Goal: Task Accomplishment & Management: Manage account settings

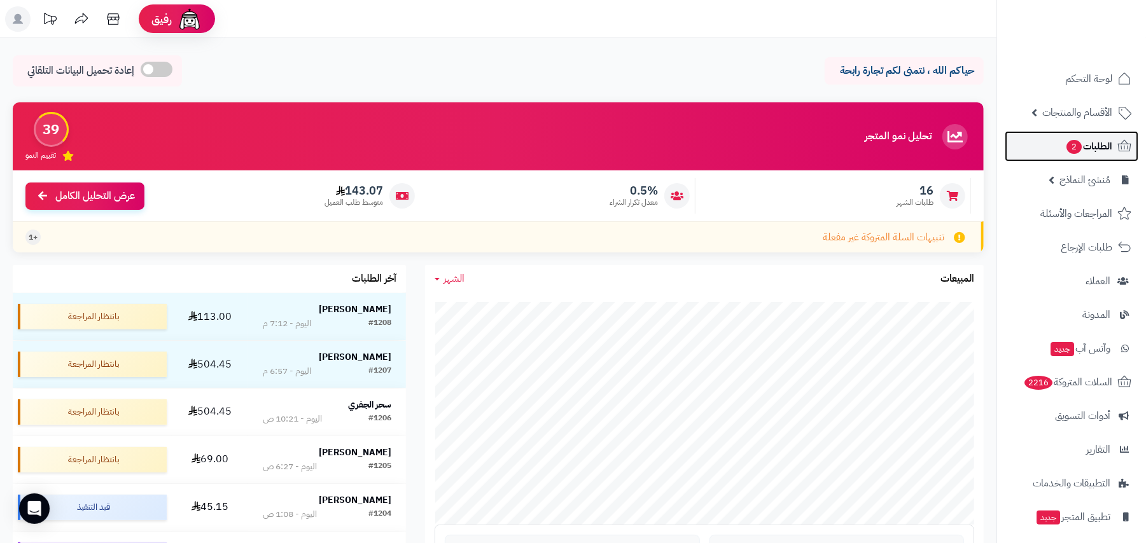
click at [1105, 133] on link "الطلبات 2" at bounding box center [1071, 146] width 134 height 31
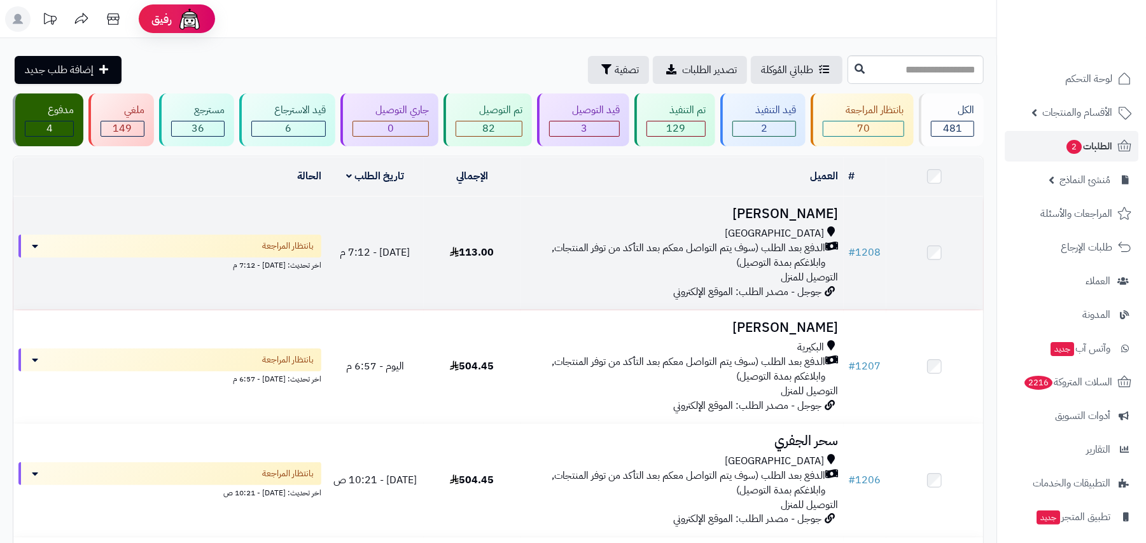
click at [642, 234] on div "[GEOGRAPHIC_DATA]" at bounding box center [681, 233] width 312 height 15
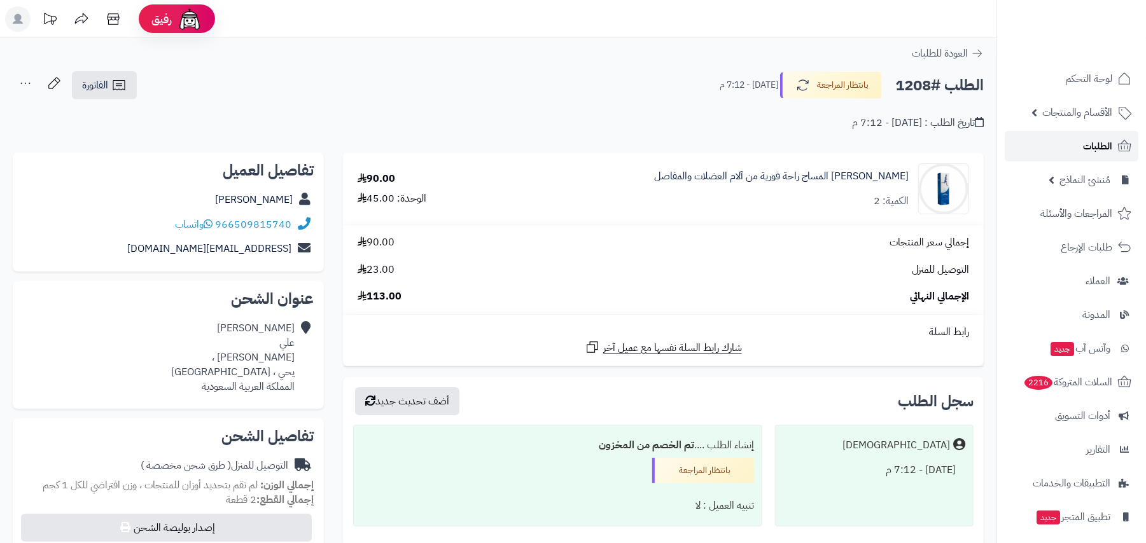
click at [1085, 145] on span "الطلبات" at bounding box center [1097, 146] width 29 height 18
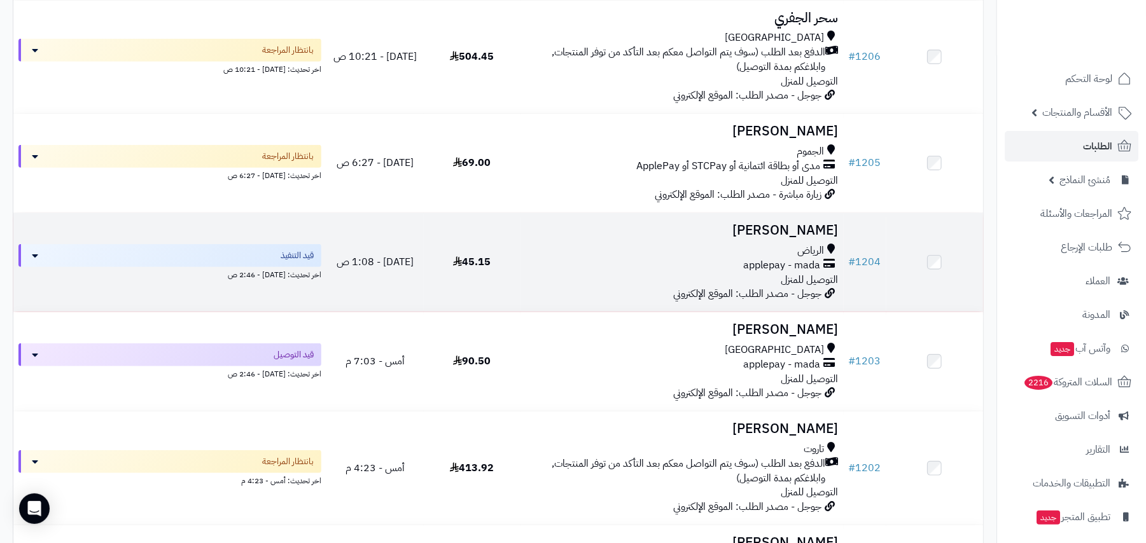
scroll to position [339, 0]
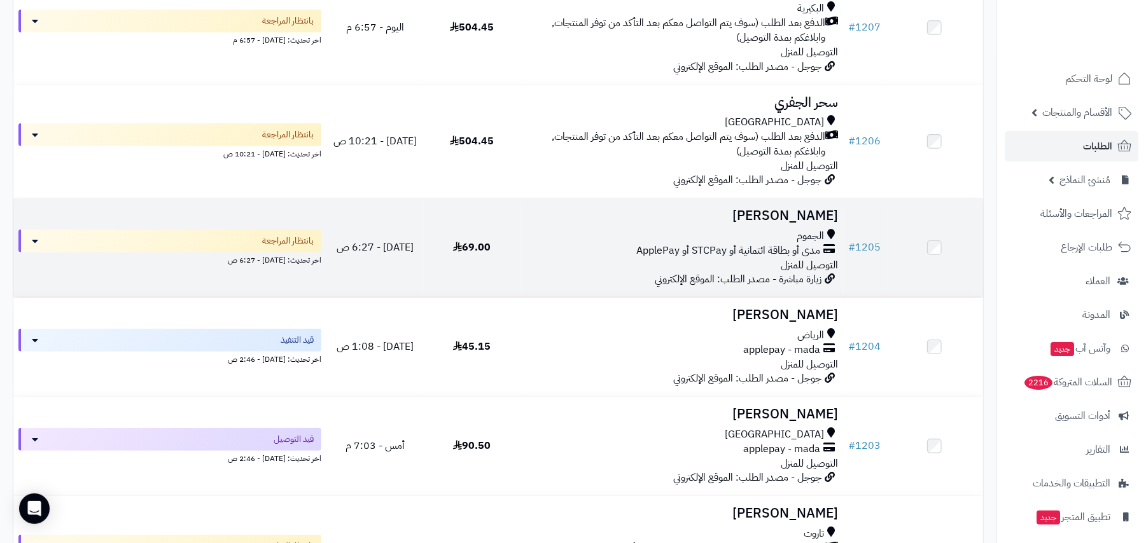
click at [658, 247] on span "مدى أو بطاقة ائتمانية أو STCPay أو ApplePay" at bounding box center [729, 251] width 184 height 15
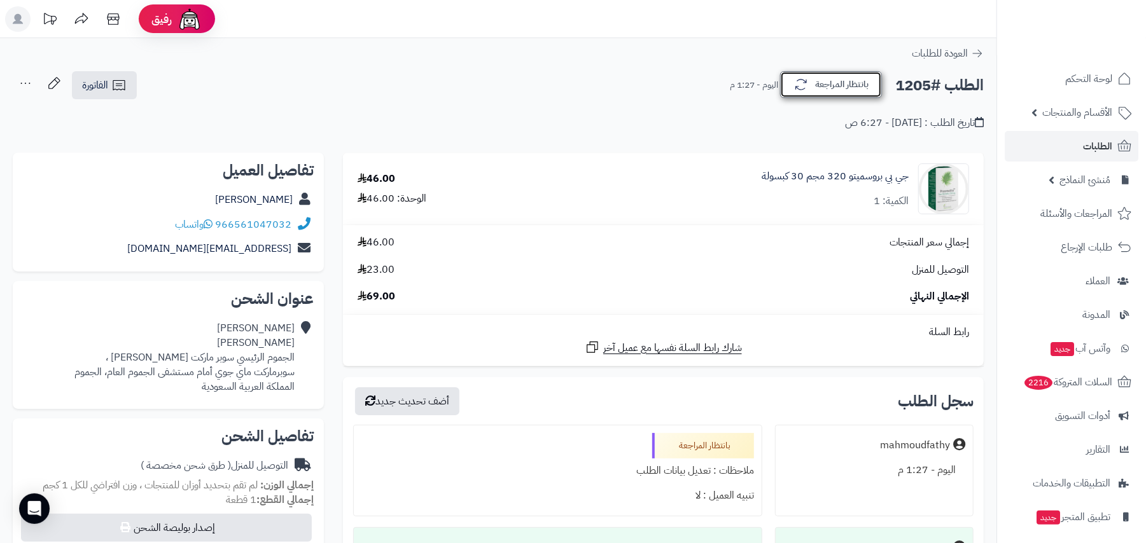
click at [845, 88] on button "بانتظار المراجعة" at bounding box center [831, 84] width 102 height 27
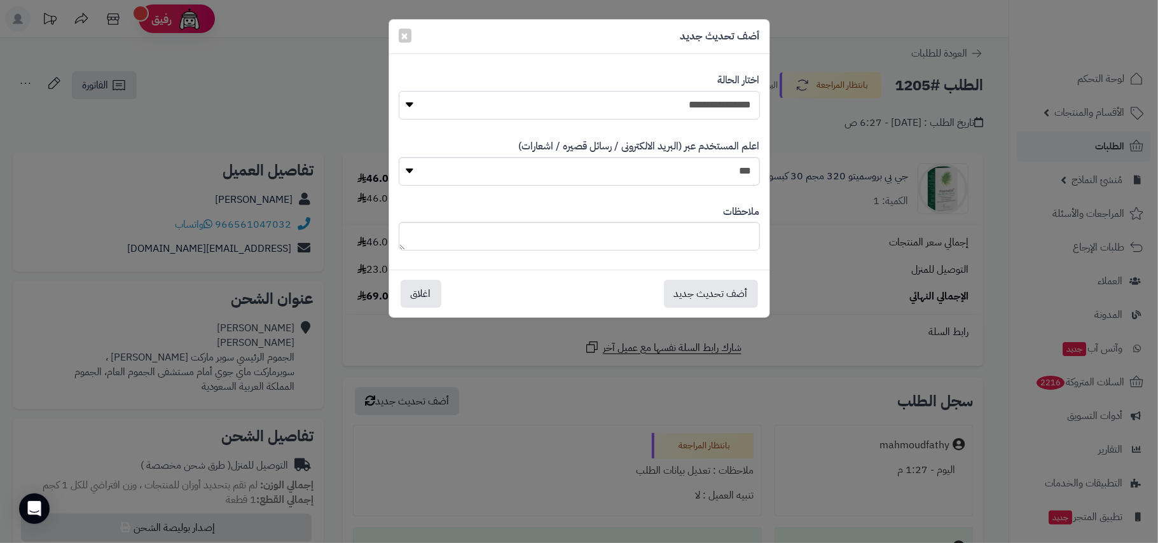
click at [724, 101] on select "**********" at bounding box center [579, 105] width 361 height 29
select select "**"
click at [399, 91] on select "**********" at bounding box center [579, 105] width 361 height 29
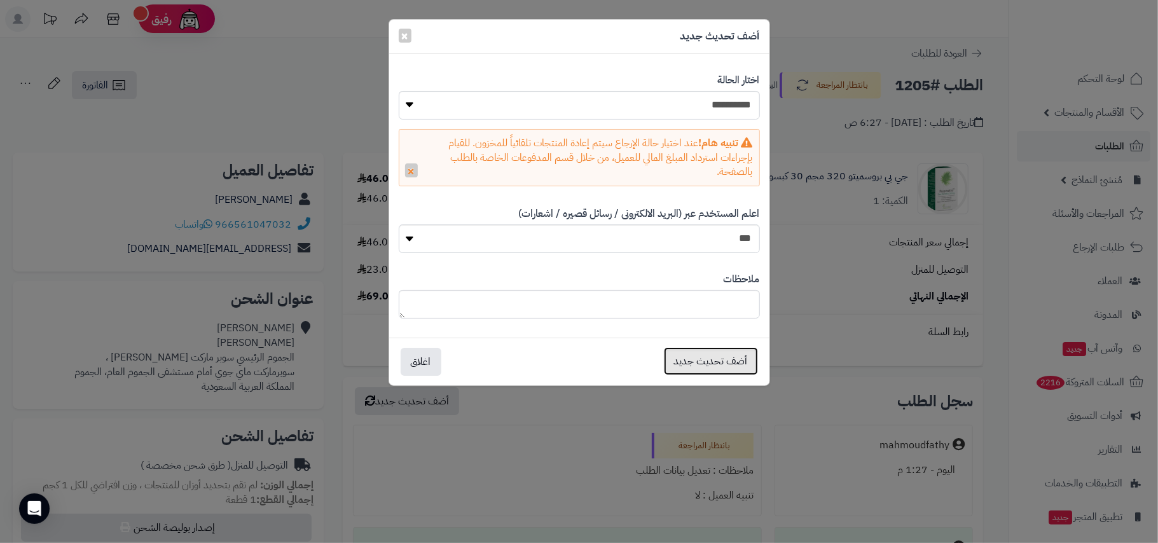
click at [716, 364] on button "أضف تحديث جديد" at bounding box center [711, 361] width 94 height 28
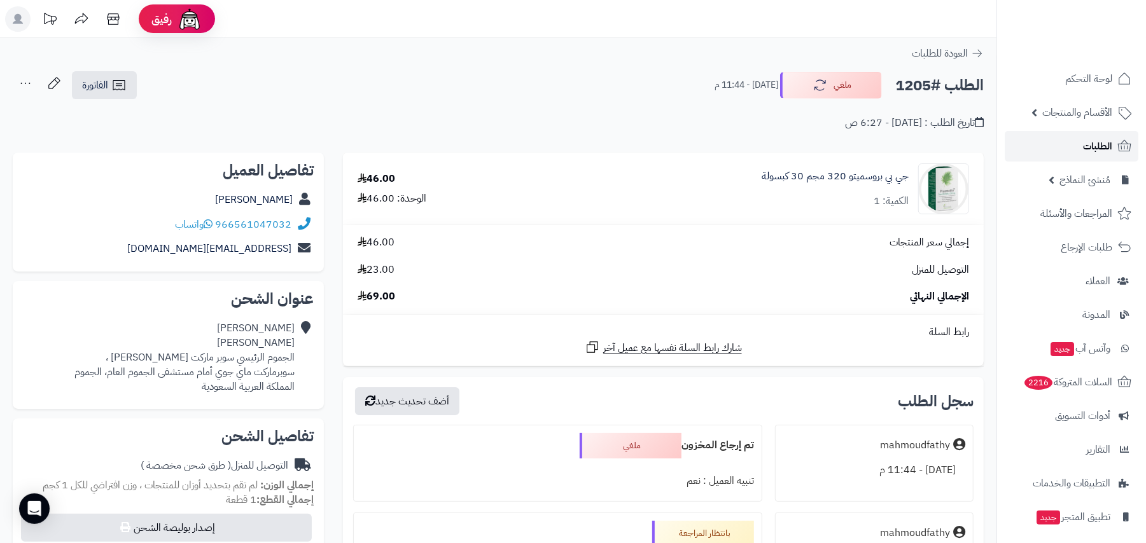
click at [1087, 138] on span "الطلبات" at bounding box center [1097, 146] width 29 height 18
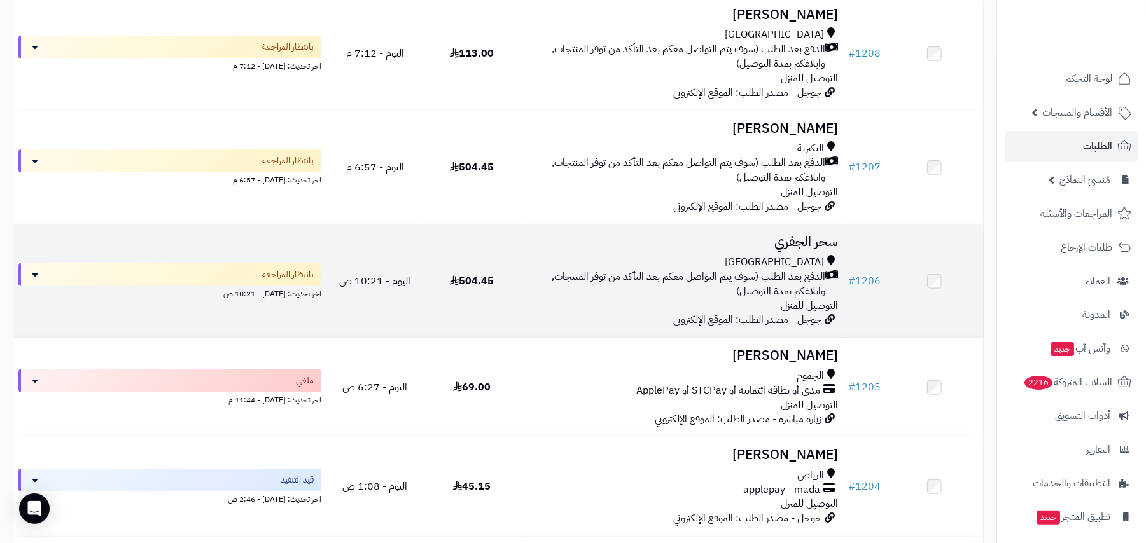
scroll to position [169, 0]
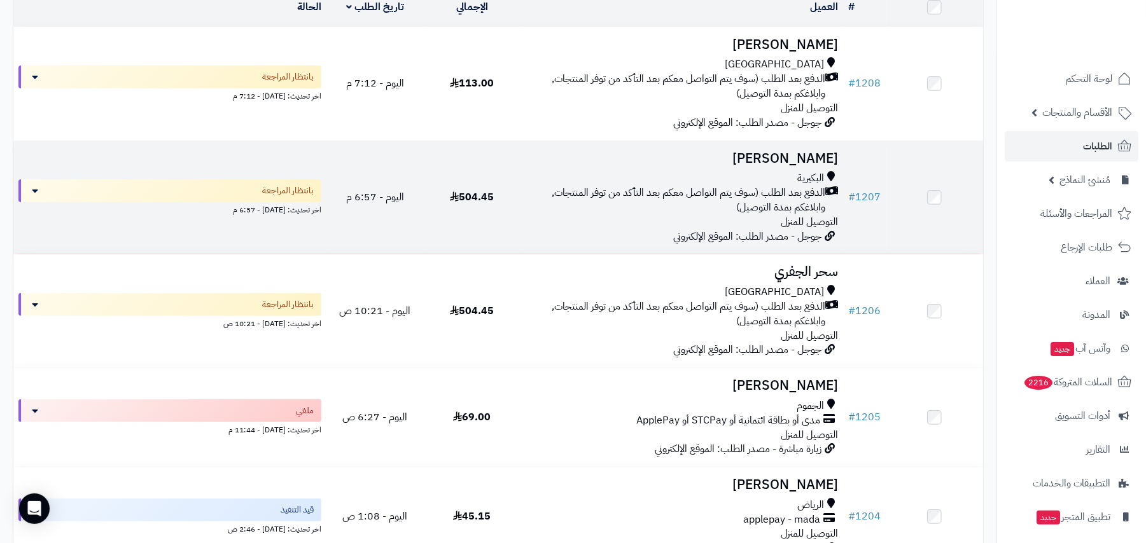
click at [749, 206] on span "الدفع بعد الطلب (سوف يتم التواصل معكم بعد التأكد من توفر المنتجات, وابلاغكم بمد…" at bounding box center [675, 200] width 300 height 29
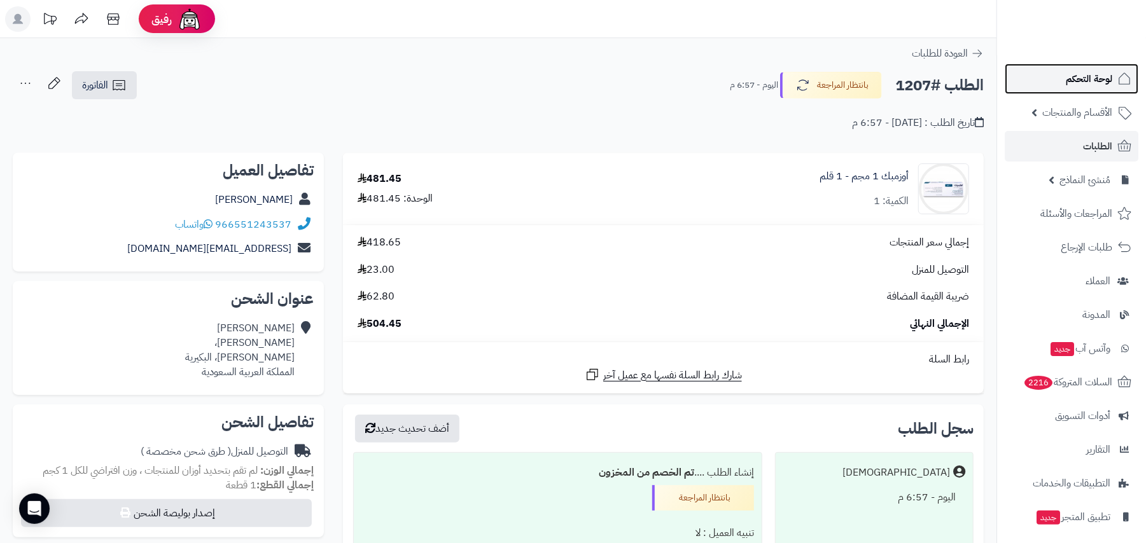
click at [1080, 74] on span "لوحة التحكم" at bounding box center [1088, 79] width 46 height 18
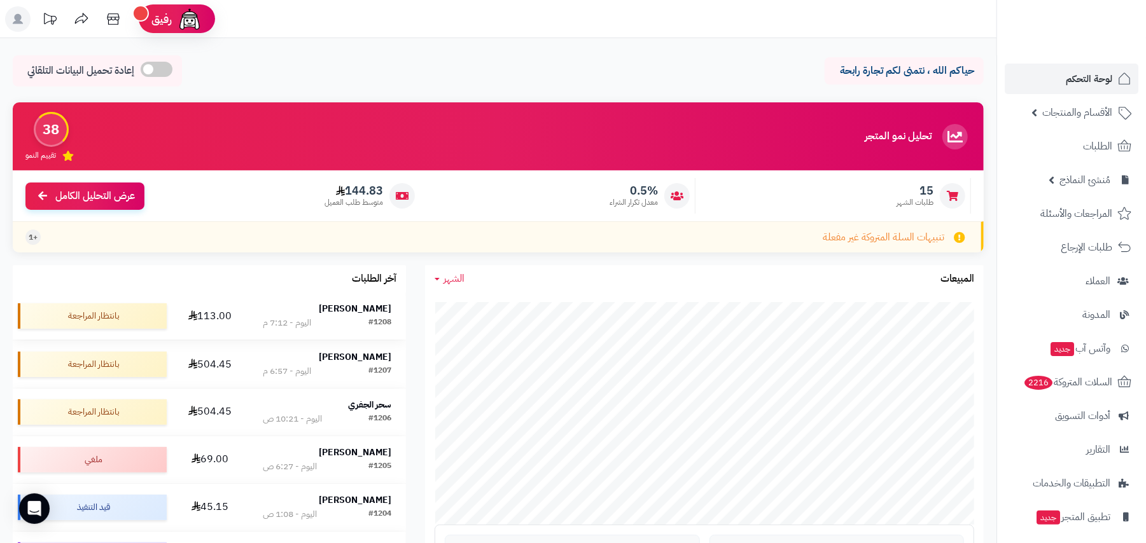
click at [306, 309] on div "[PERSON_NAME]" at bounding box center [327, 309] width 129 height 13
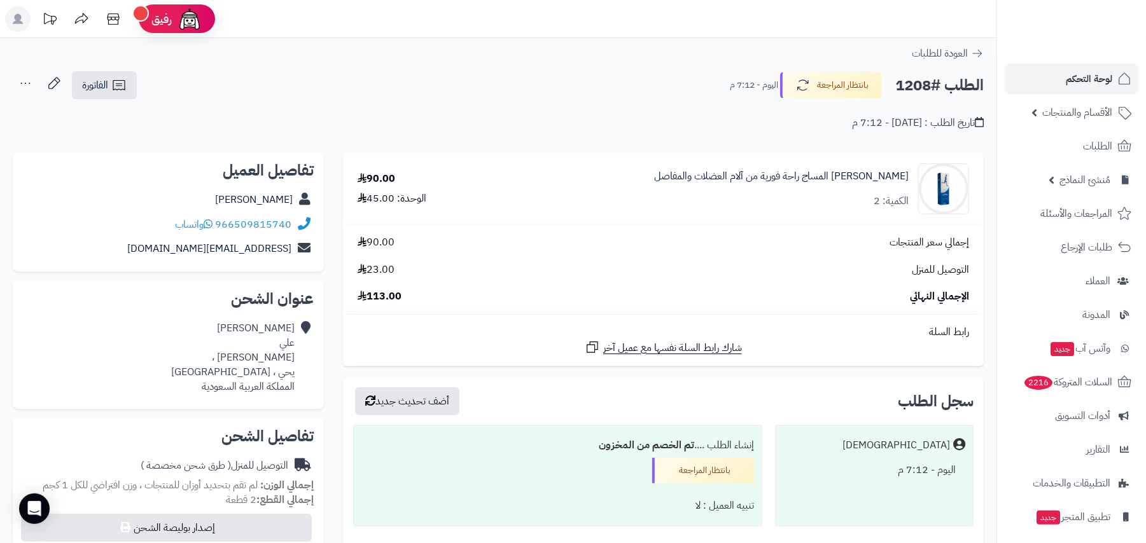
click at [1097, 59] on nav "لوحة التحكم الأقسام والمنتجات المنتجات الأقسام الماركات مواصفات المنتجات مواصفا…" at bounding box center [1070, 287] width 149 height 543
click at [1087, 71] on span "لوحة التحكم" at bounding box center [1088, 79] width 46 height 18
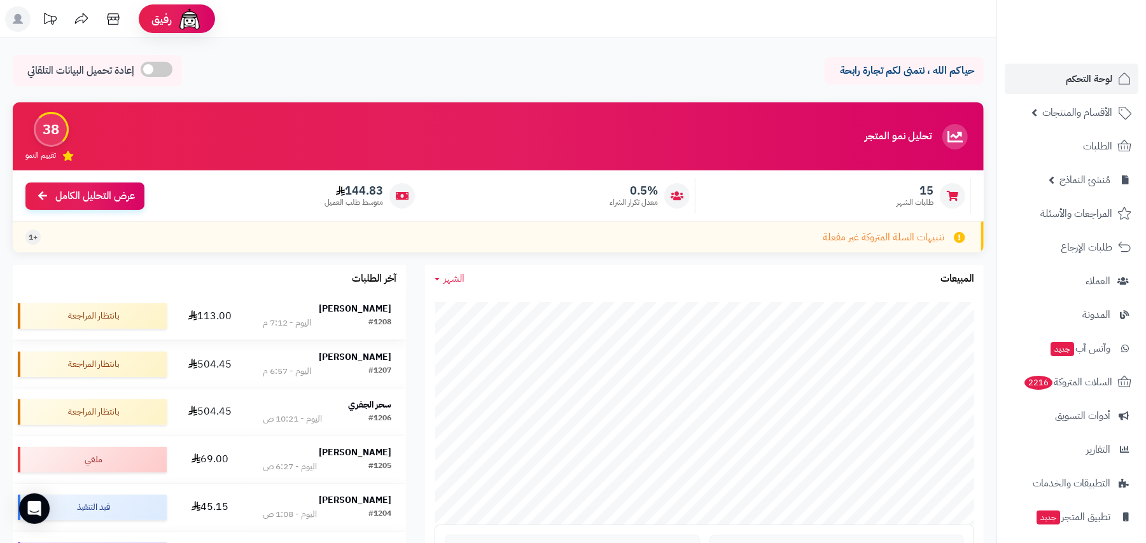
scroll to position [85, 0]
